Goal: Task Accomplishment & Management: Use online tool/utility

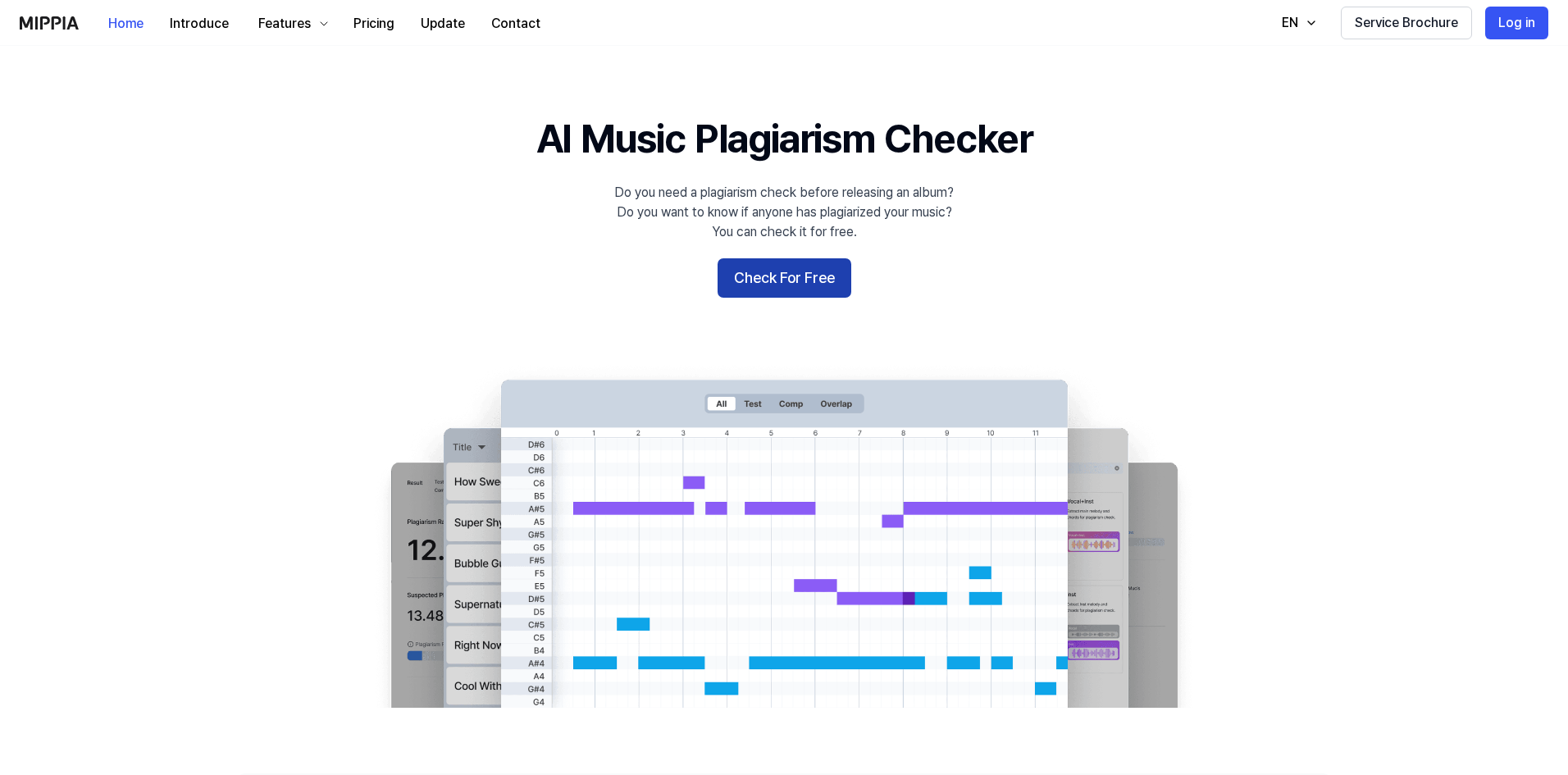
click at [767, 286] on button "Check For Free" at bounding box center [784, 278] width 133 height 40
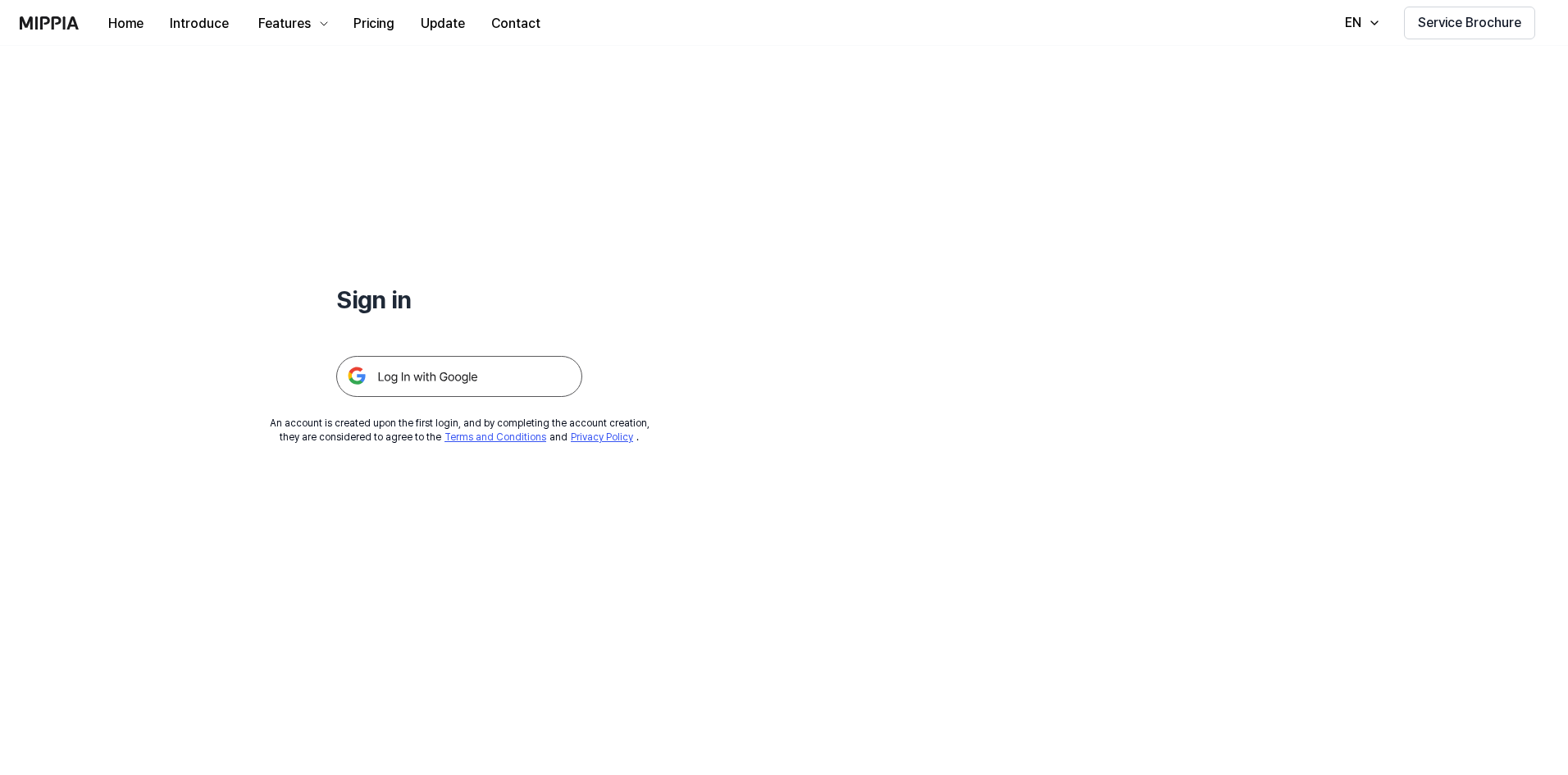
click at [475, 385] on img at bounding box center [459, 376] width 246 height 41
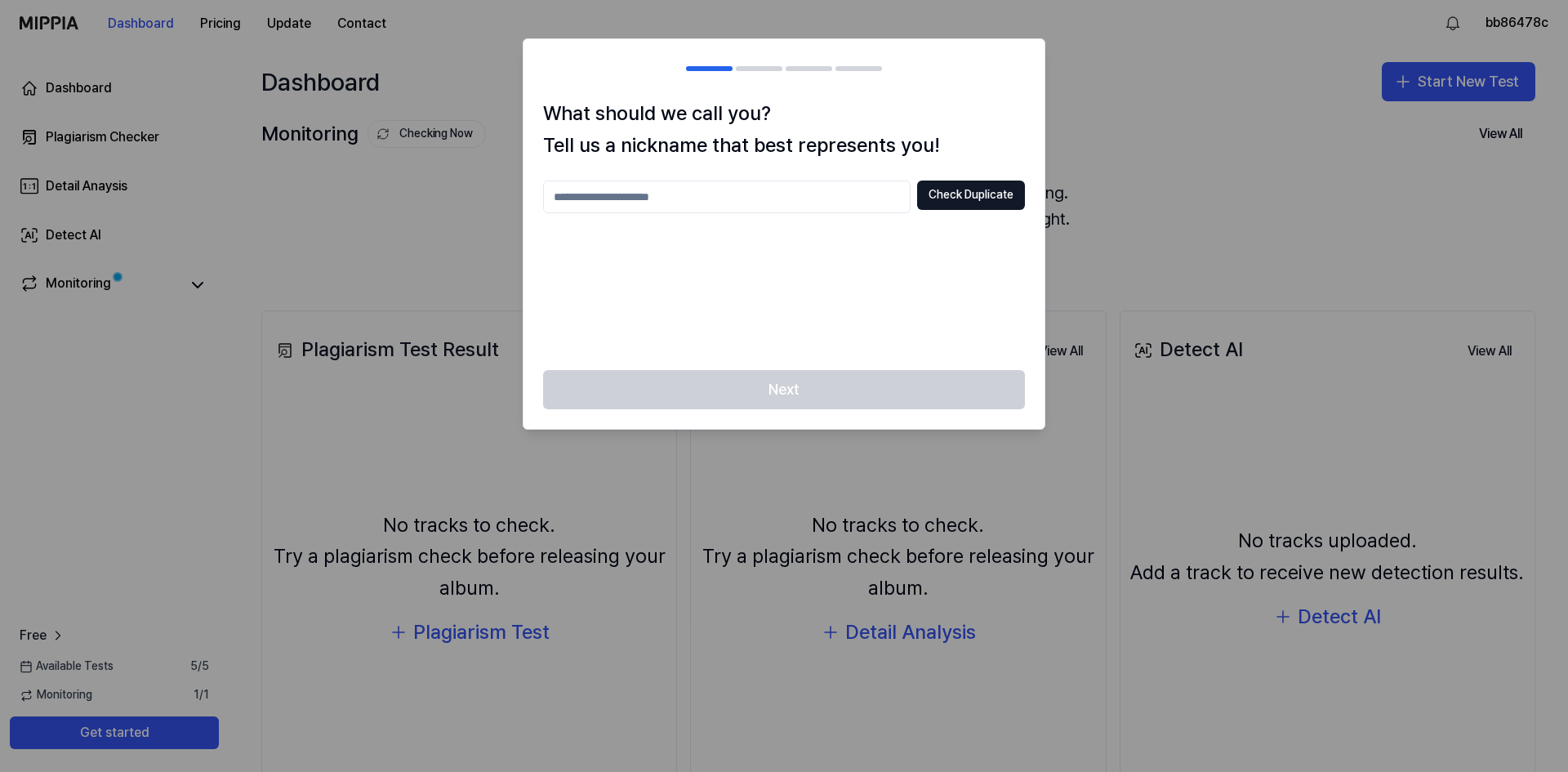
click at [811, 198] on input "text" at bounding box center [727, 196] width 367 height 32
type input "*"
type input "******"
click at [981, 197] on button "Check Duplicate" at bounding box center [970, 195] width 107 height 30
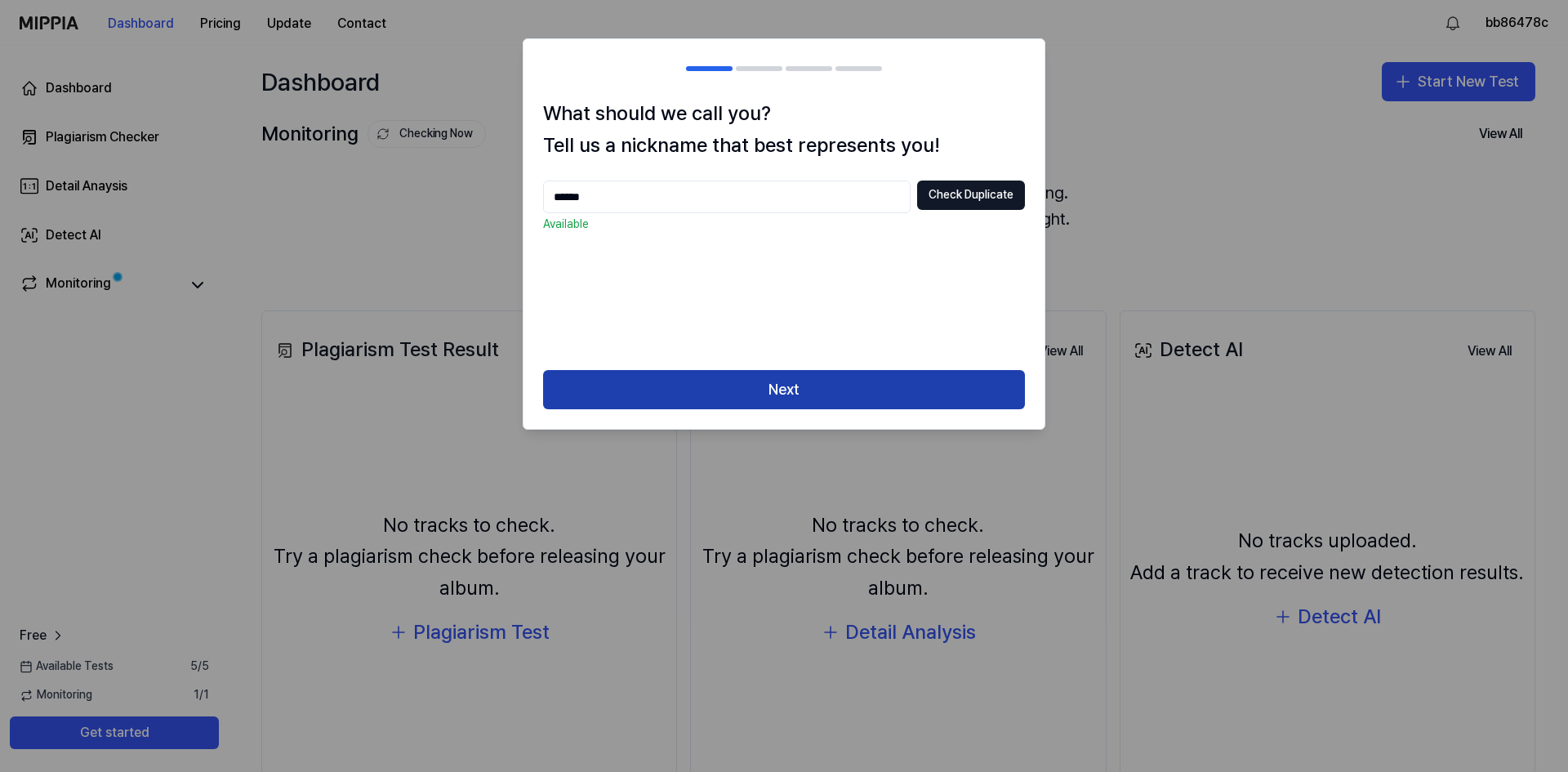
click at [901, 388] on button "Next" at bounding box center [784, 390] width 482 height 39
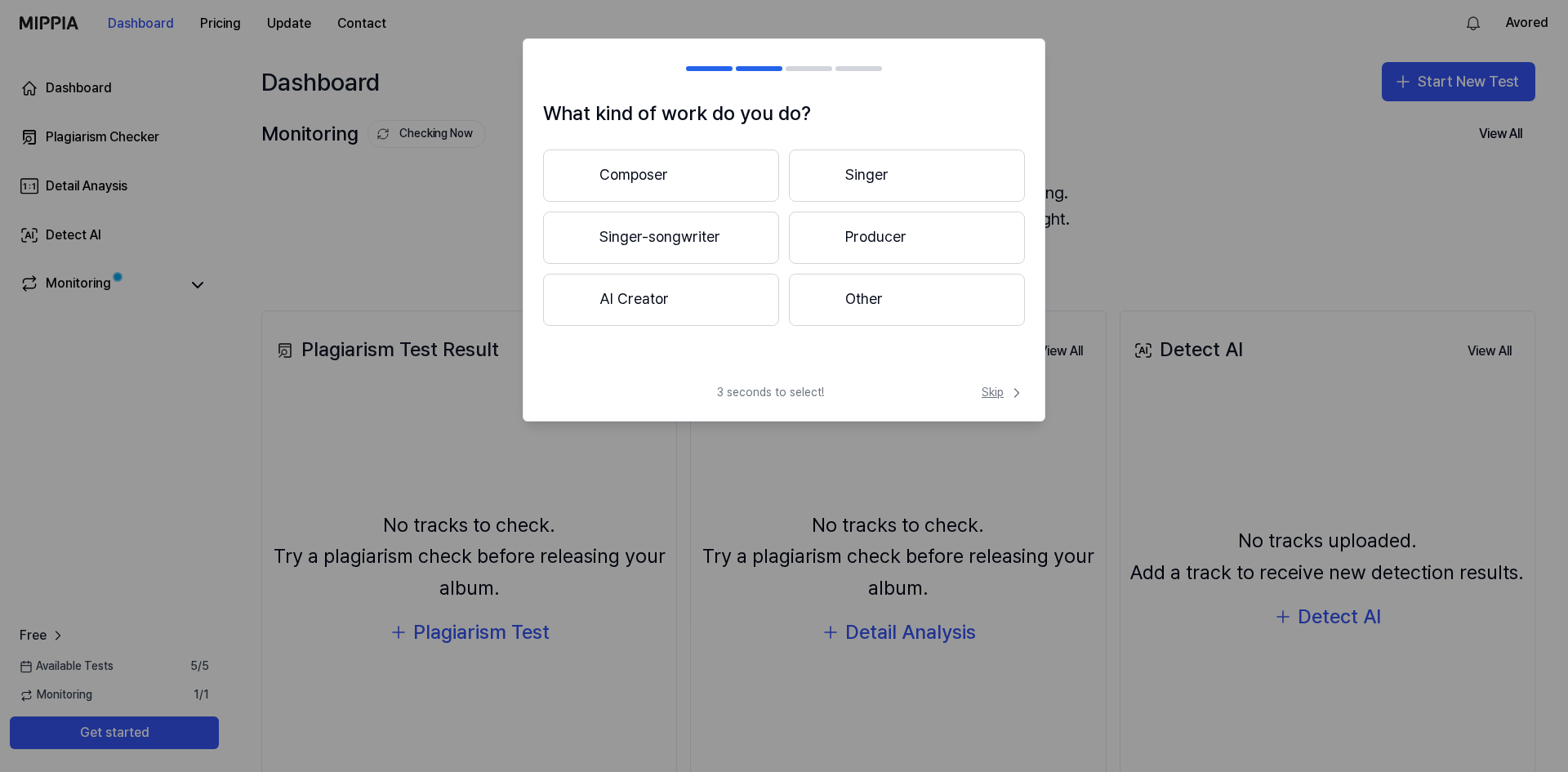
click at [1004, 393] on span "Skip" at bounding box center [1004, 393] width 43 height 17
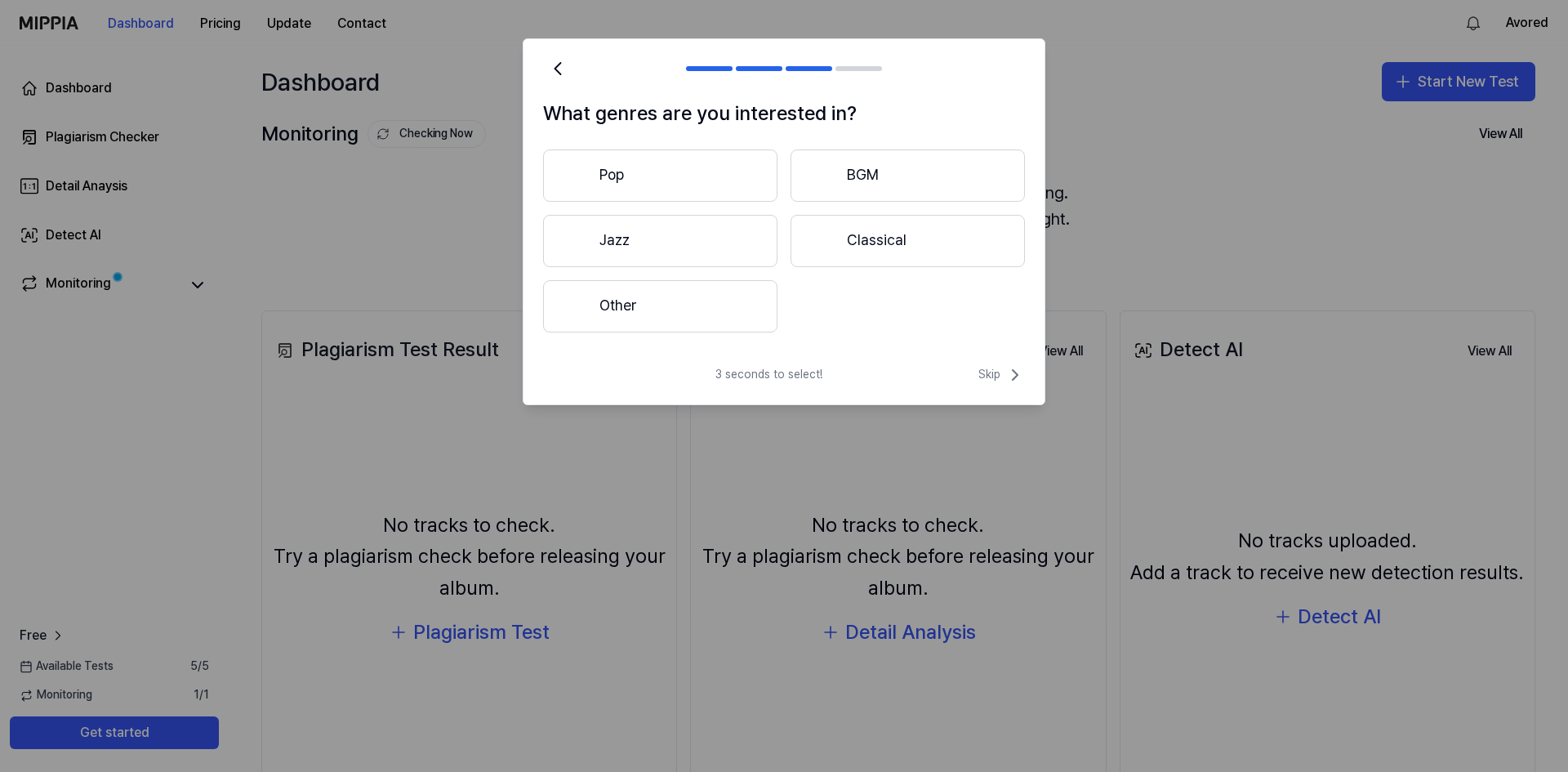
click at [1006, 385] on div "3 seconds to select! Skip" at bounding box center [784, 385] width 521 height 39
click at [998, 372] on span "Skip" at bounding box center [1002, 375] width 46 height 20
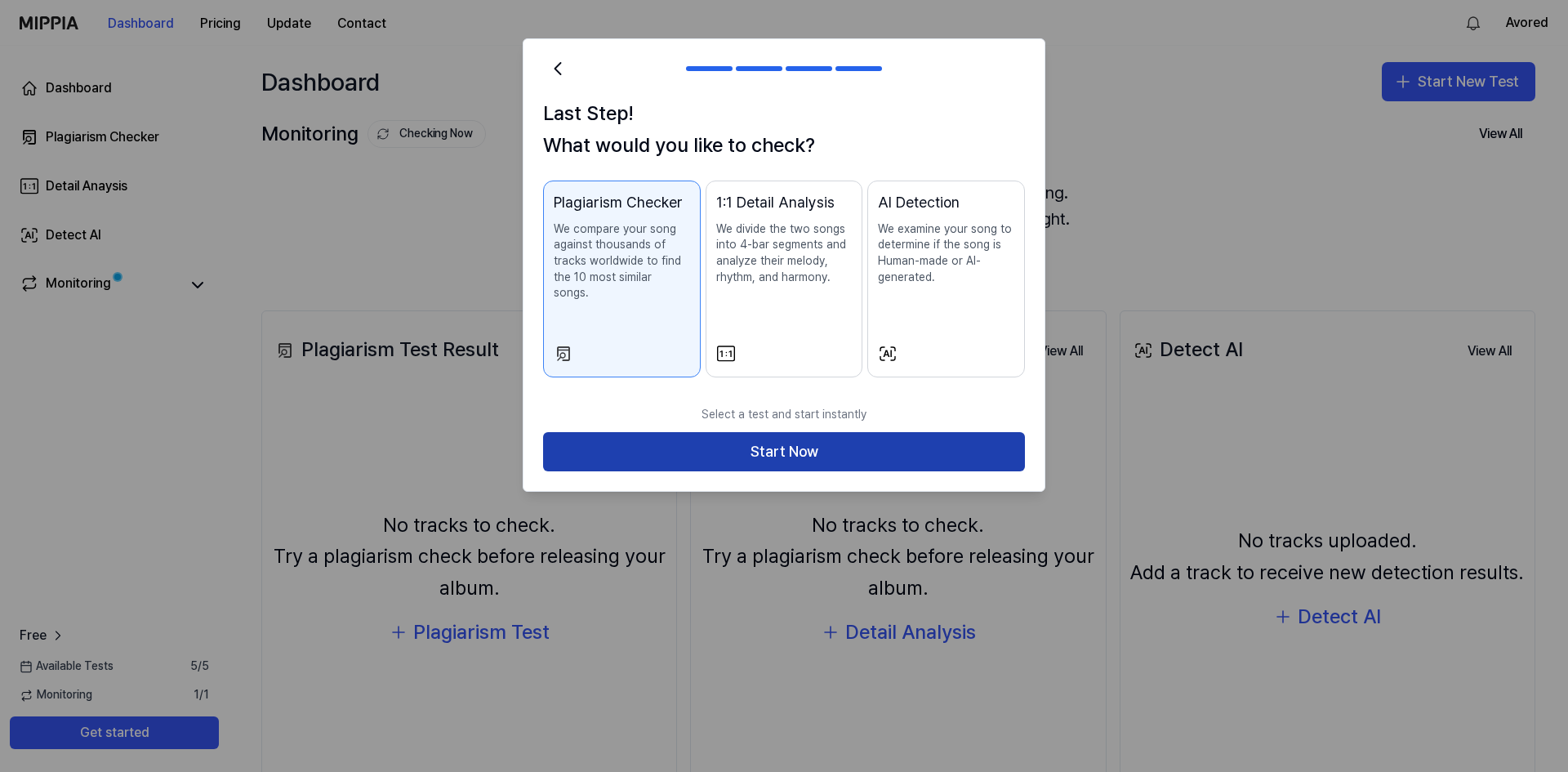
click at [969, 432] on button "Start Now" at bounding box center [784, 452] width 482 height 39
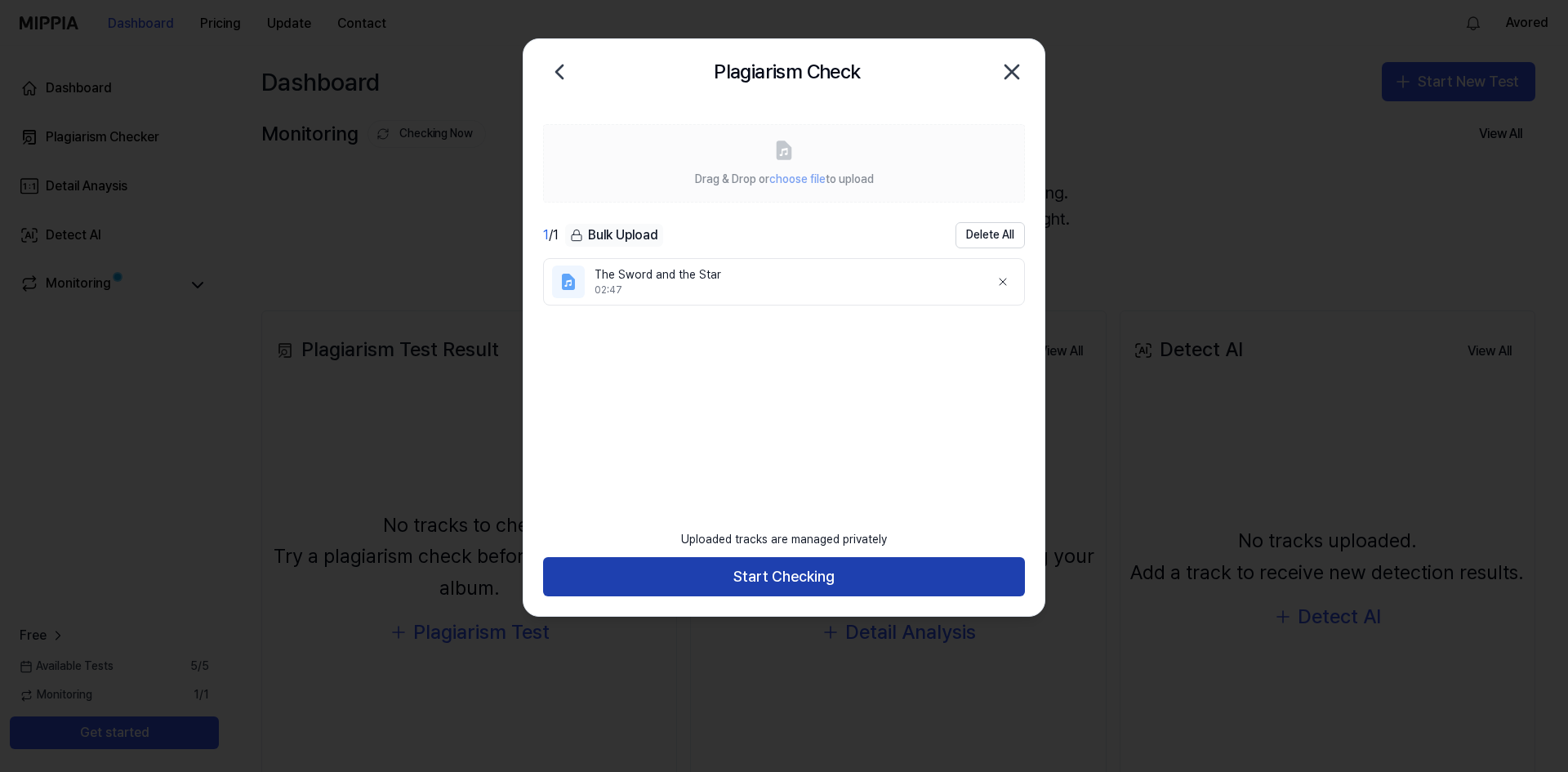
click at [891, 570] on button "Start Checking" at bounding box center [784, 577] width 482 height 39
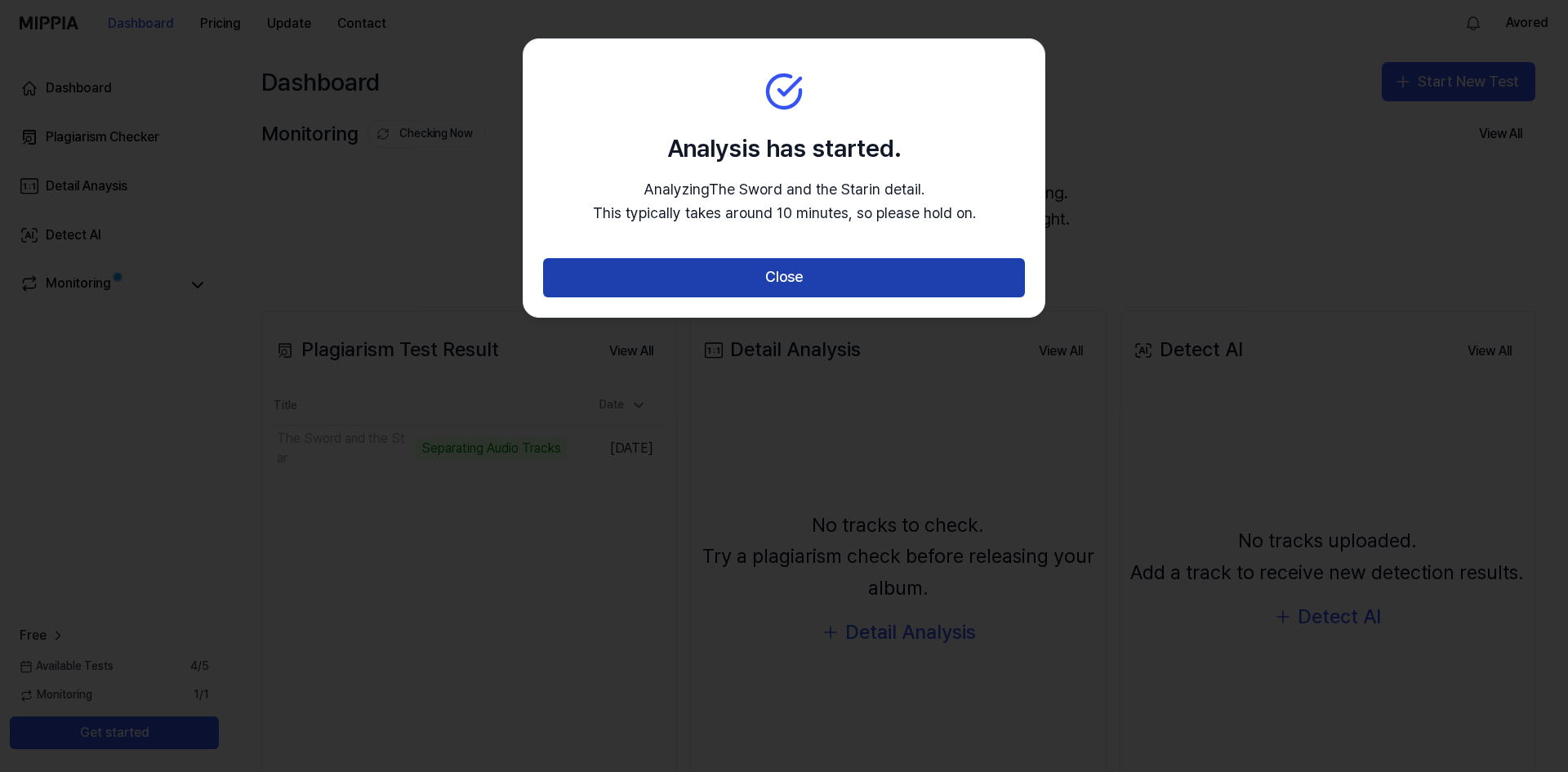
click at [893, 287] on button "Close" at bounding box center [784, 278] width 482 height 39
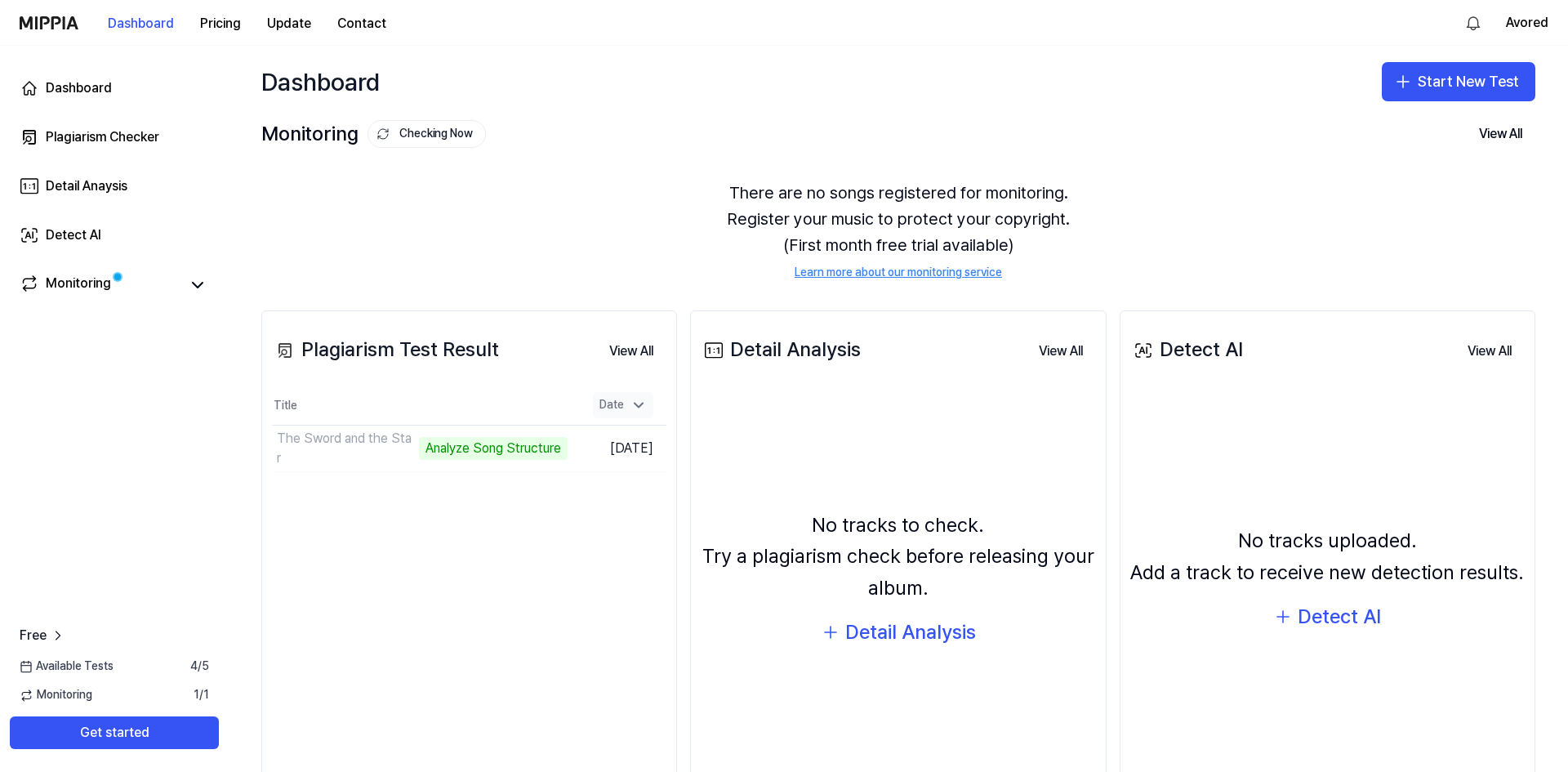
click at [636, 404] on icon at bounding box center [638, 405] width 17 height 17
click at [636, 404] on icon at bounding box center [638, 406] width 8 height 4
click at [175, 294] on link "Monitoring" at bounding box center [99, 285] width 161 height 23
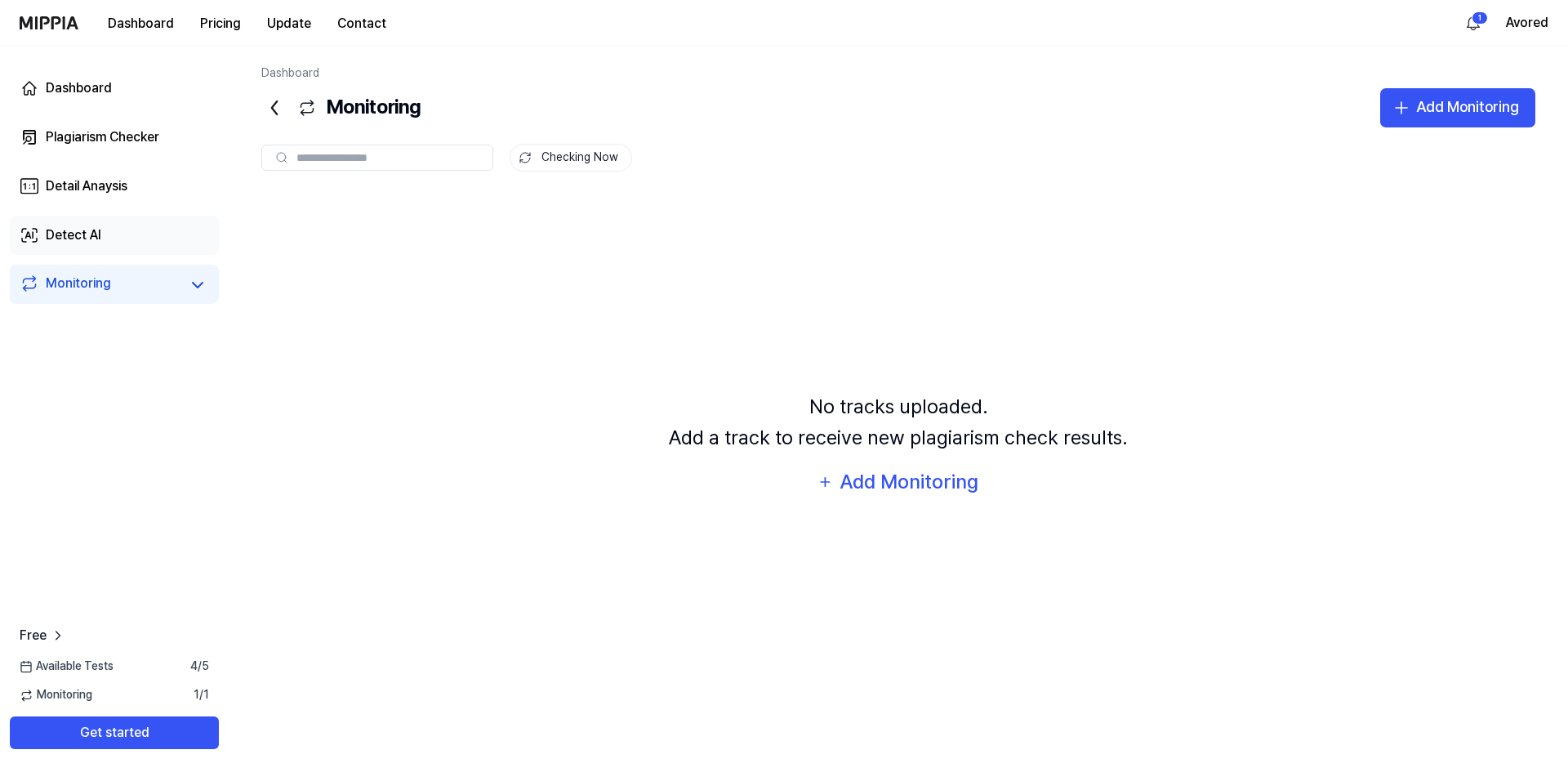
click at [153, 226] on link "Detect AI" at bounding box center [114, 235] width 209 height 39
click at [142, 190] on link "Detail Anaysis" at bounding box center [114, 186] width 209 height 39
click at [140, 140] on div "Plagiarism Checker" at bounding box center [101, 137] width 113 height 20
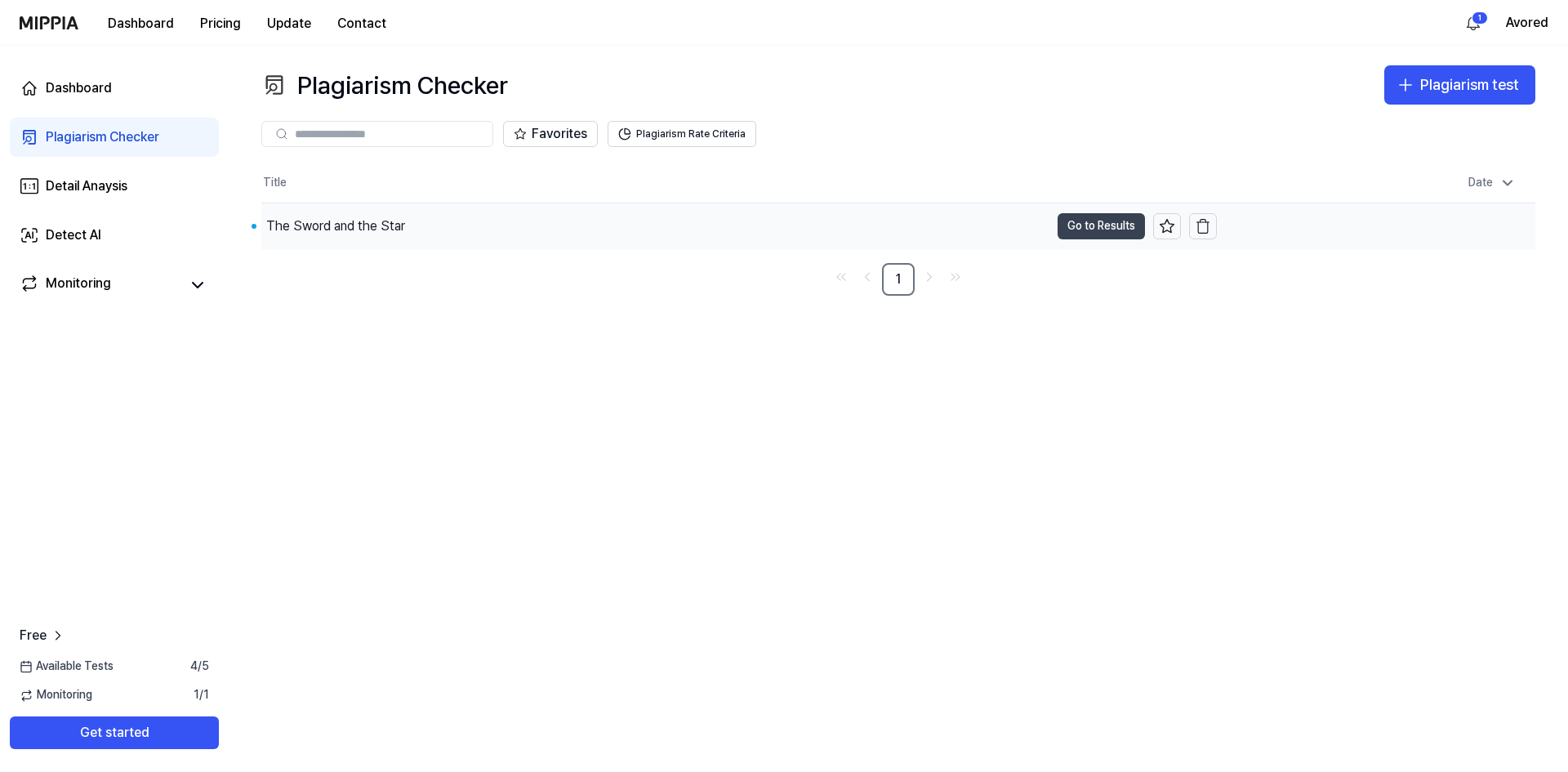
click at [1108, 229] on button "Go to Results" at bounding box center [1101, 225] width 88 height 27
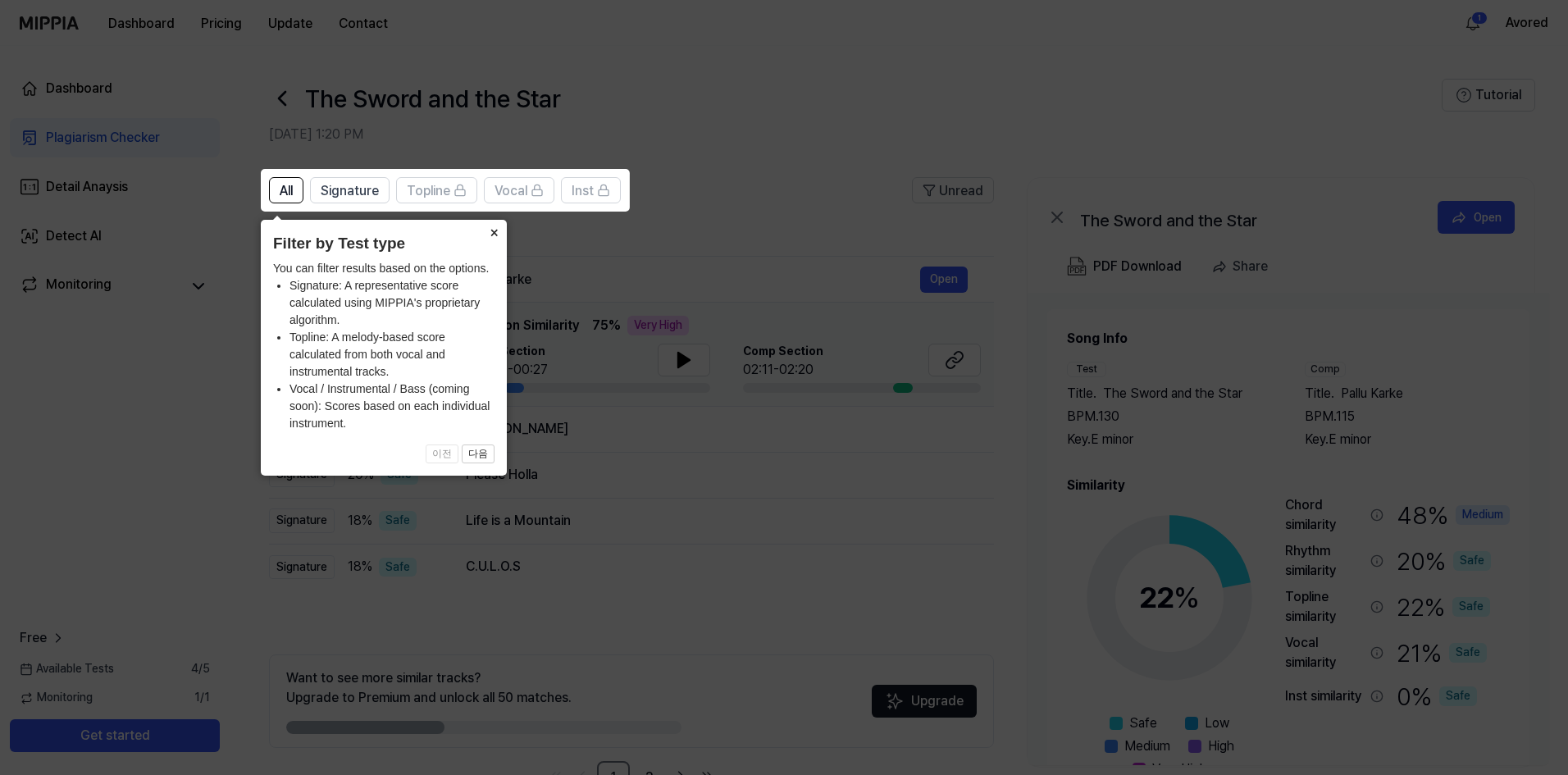
click at [501, 232] on button "×" at bounding box center [493, 230] width 27 height 23
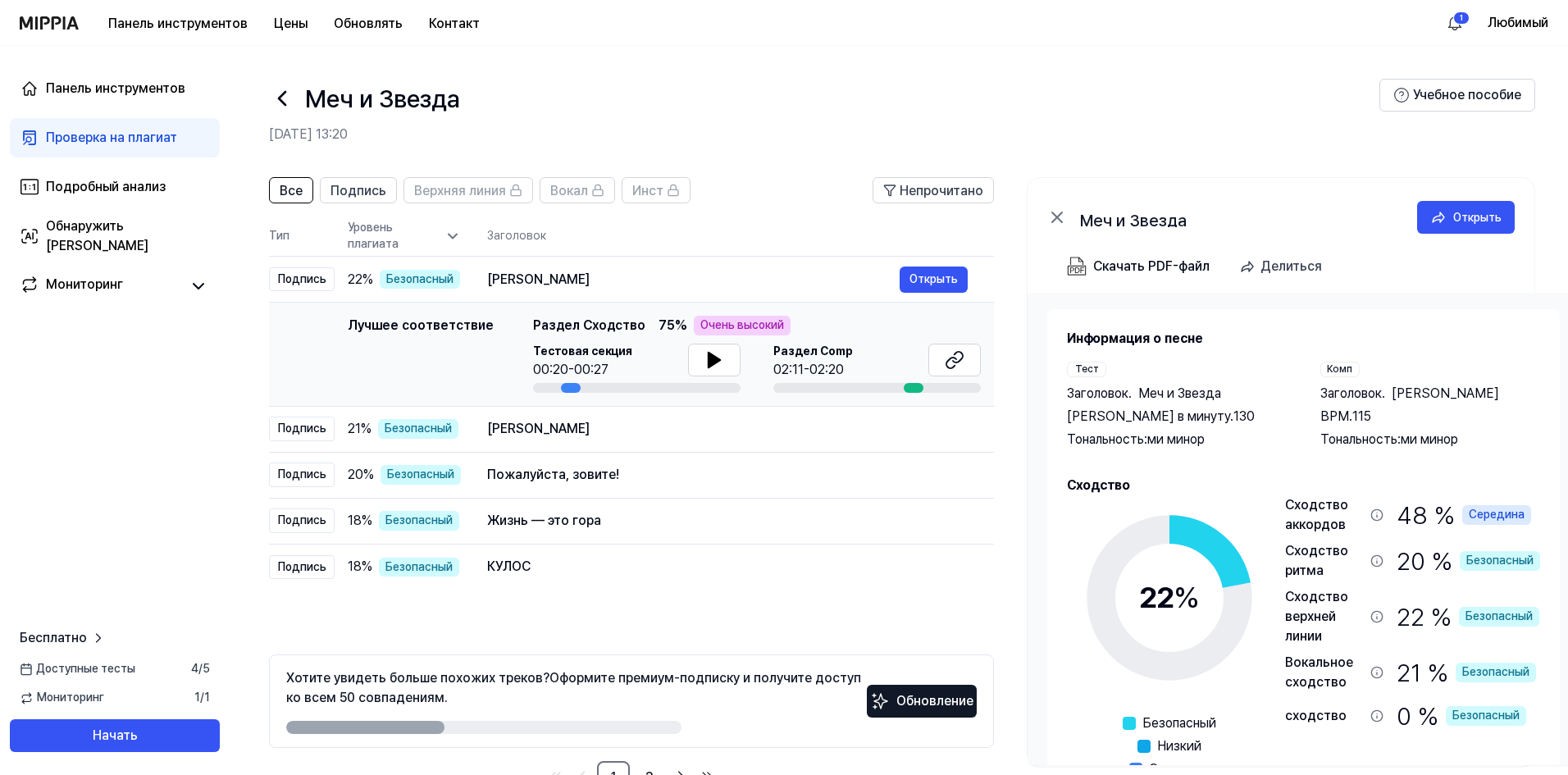
click at [1180, 146] on header "Меч и Звезда 14 октября 2025 г., 13:20 Учебное пособие" at bounding box center [899, 103] width 1339 height 115
